Goal: Information Seeking & Learning: Understand process/instructions

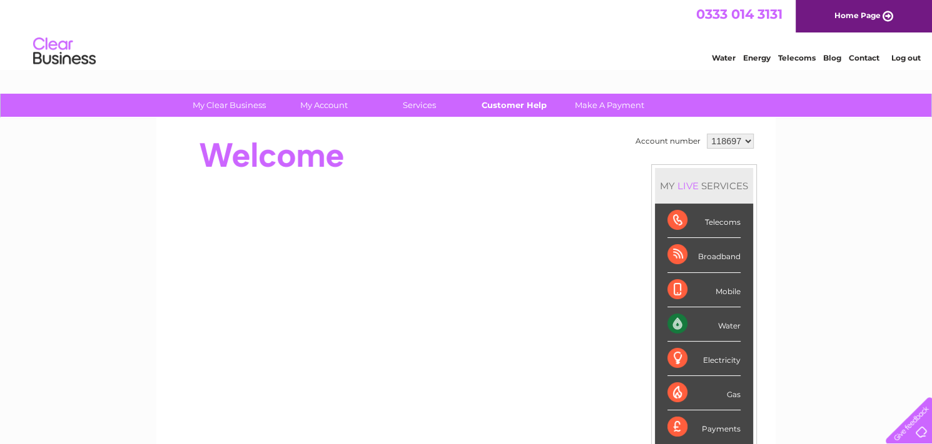
click at [501, 106] on link "Customer Help" at bounding box center [514, 105] width 103 height 23
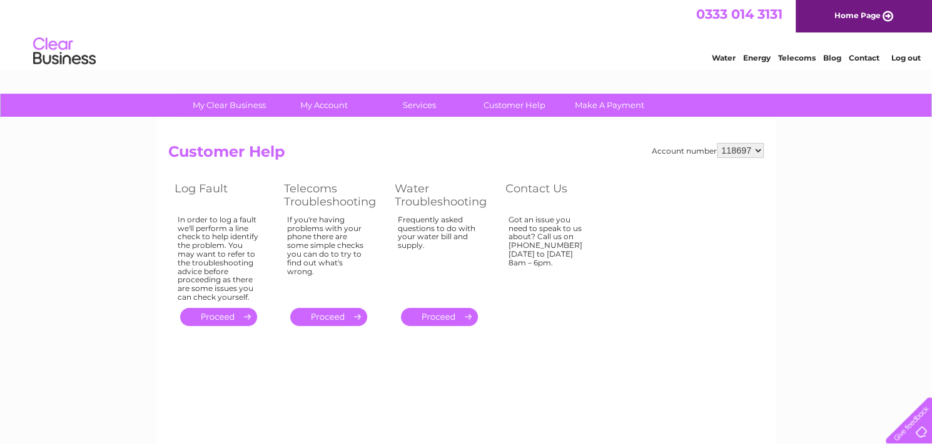
click at [740, 146] on select "118697 444686" at bounding box center [739, 150] width 47 height 15
select select "444686"
click at [717, 143] on select "118697 444686" at bounding box center [739, 150] width 47 height 15
click at [513, 108] on link "Customer Help" at bounding box center [514, 105] width 103 height 23
click at [517, 106] on link "Customer Help" at bounding box center [514, 105] width 103 height 23
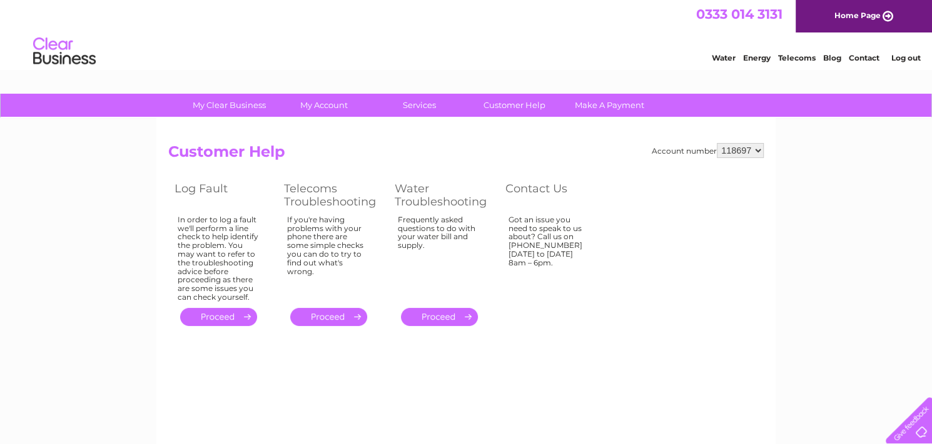
click at [728, 148] on select "118697 444686" at bounding box center [739, 150] width 47 height 15
select select "444686"
click at [717, 143] on select "118697 444686" at bounding box center [739, 150] width 47 height 15
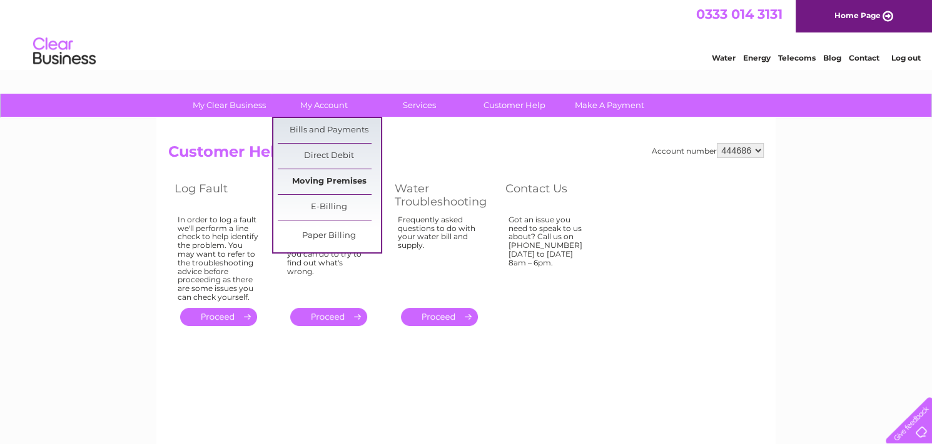
click at [326, 181] on link "Moving Premises" at bounding box center [329, 181] width 103 height 25
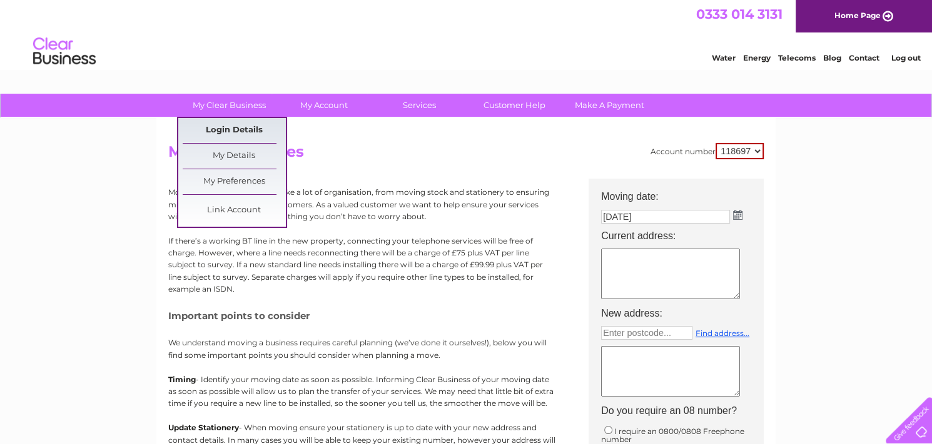
click at [223, 126] on link "Login Details" at bounding box center [234, 130] width 103 height 25
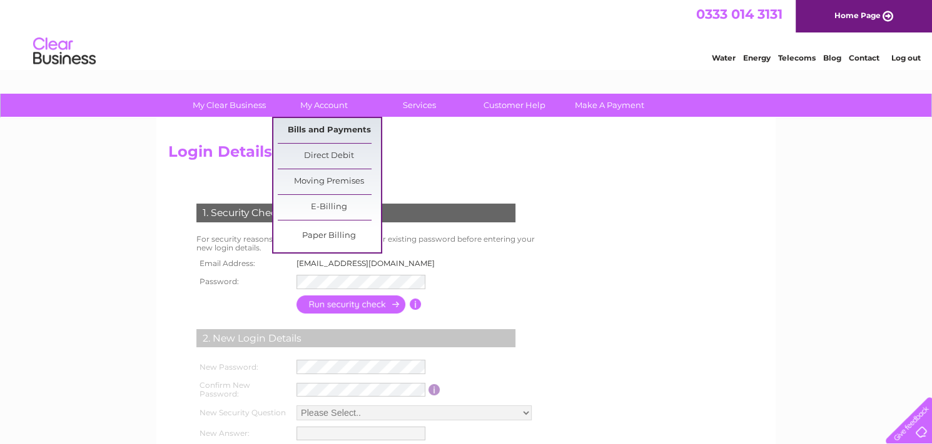
click at [323, 127] on link "Bills and Payments" at bounding box center [329, 130] width 103 height 25
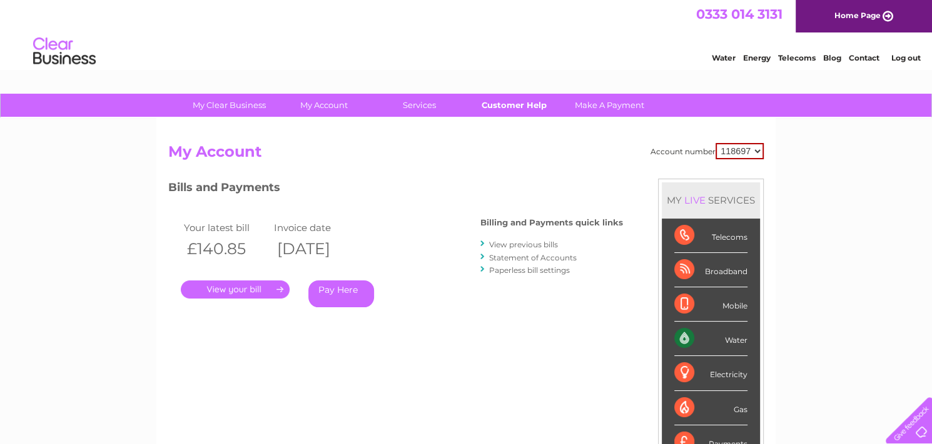
click at [511, 108] on link "Customer Help" at bounding box center [514, 105] width 103 height 23
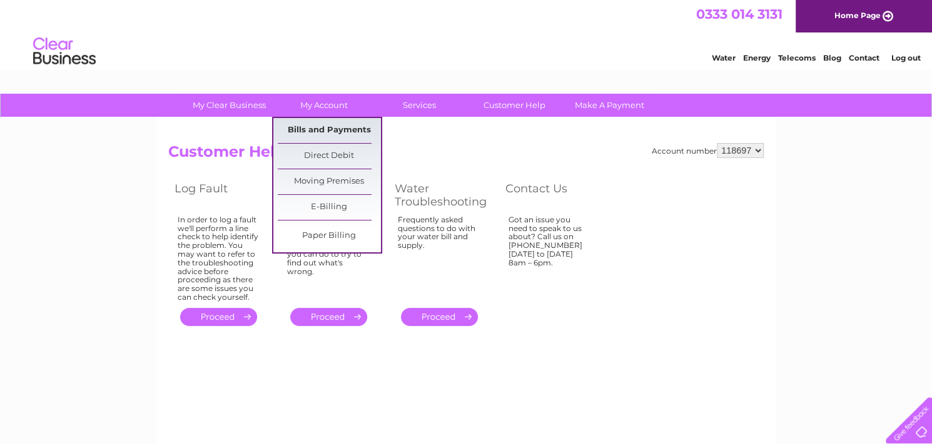
click at [318, 127] on link "Bills and Payments" at bounding box center [329, 130] width 103 height 25
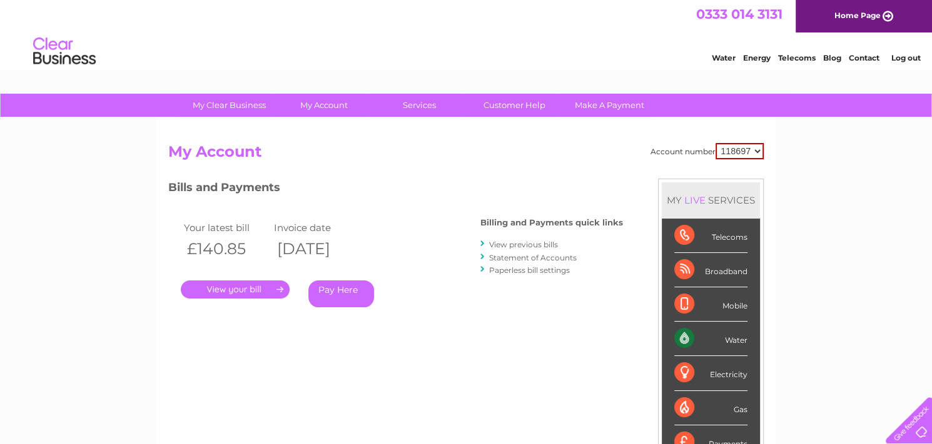
drag, startPoint x: 751, startPoint y: 149, endPoint x: 723, endPoint y: 150, distance: 28.1
click at [723, 150] on select "118697 444686" at bounding box center [739, 151] width 48 height 16
click at [716, 143] on select "118697 444686" at bounding box center [739, 151] width 48 height 16
drag, startPoint x: 749, startPoint y: 149, endPoint x: 708, endPoint y: 149, distance: 41.3
click at [708, 149] on div "Account number 118697 444686" at bounding box center [706, 151] width 113 height 16
